Goal: Information Seeking & Learning: Learn about a topic

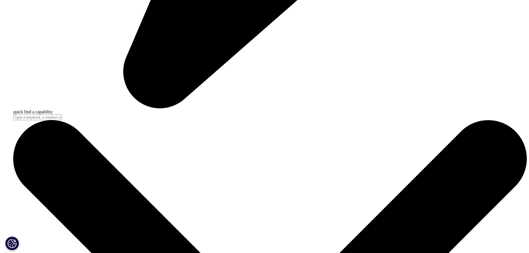
scroll to position [2167, 0]
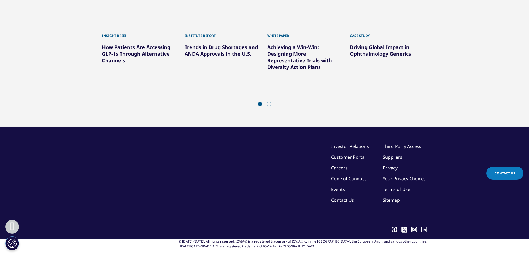
click at [280, 107] on icon "Next slide" at bounding box center [280, 104] width 2 height 4
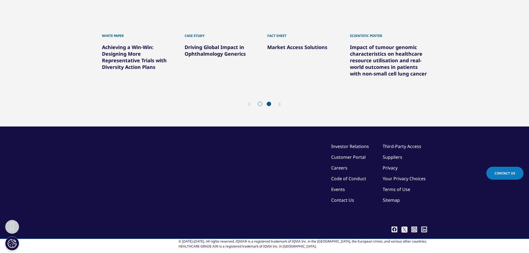
click at [280, 107] on icon "Next slide" at bounding box center [280, 104] width 2 height 4
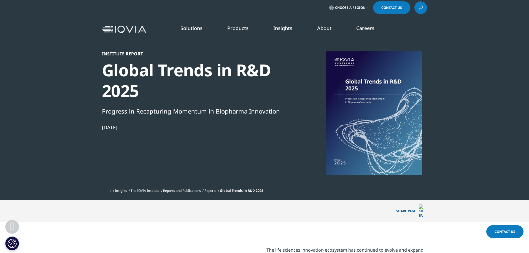
scroll to position [50, 134]
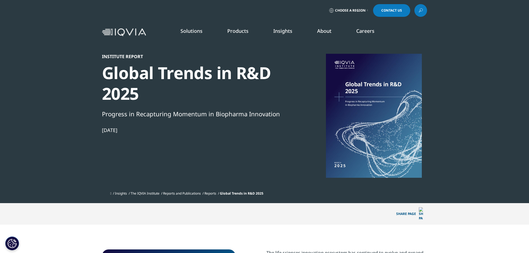
click at [49, 94] on link "DISCOVER INSIGHTS" at bounding box center [78, 94] width 110 height 5
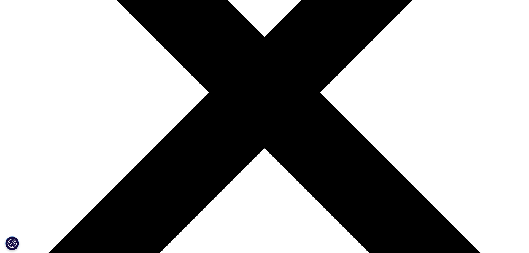
scroll to position [177, 0]
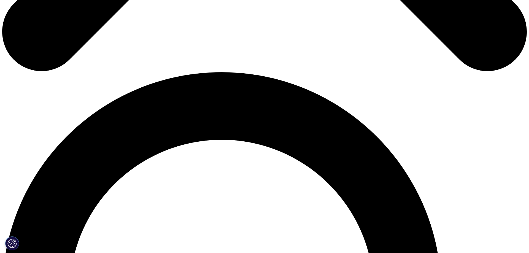
scroll to position [463, 0]
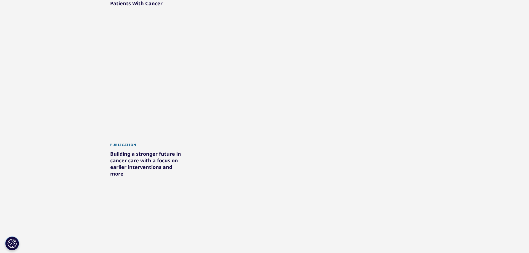
scroll to position [0, 0]
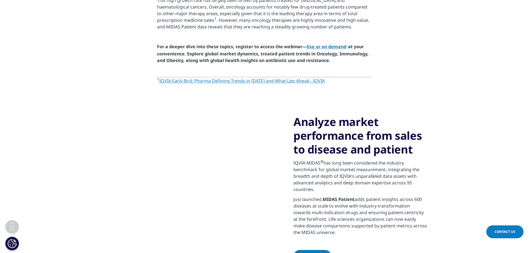
scroll to position [523, 0]
